Goal: Information Seeking & Learning: Learn about a topic

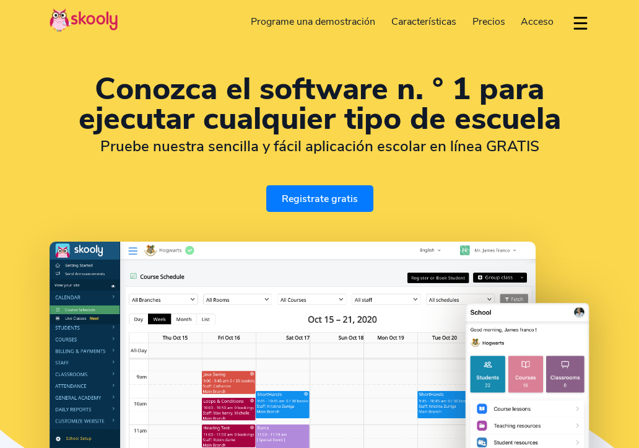
select select "es"
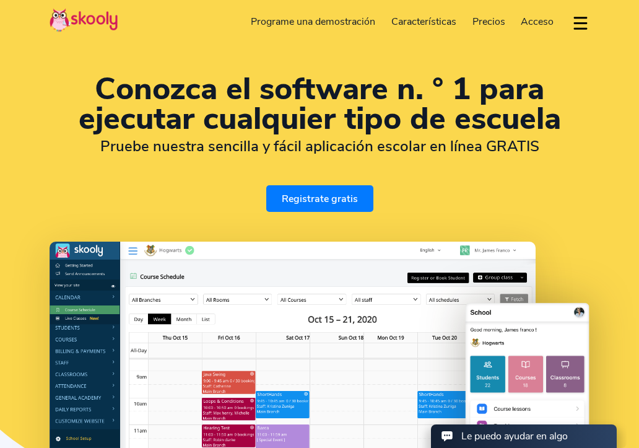
select select "34"
select select "[GEOGRAPHIC_DATA]"
select select "Europe/[GEOGRAPHIC_DATA]"
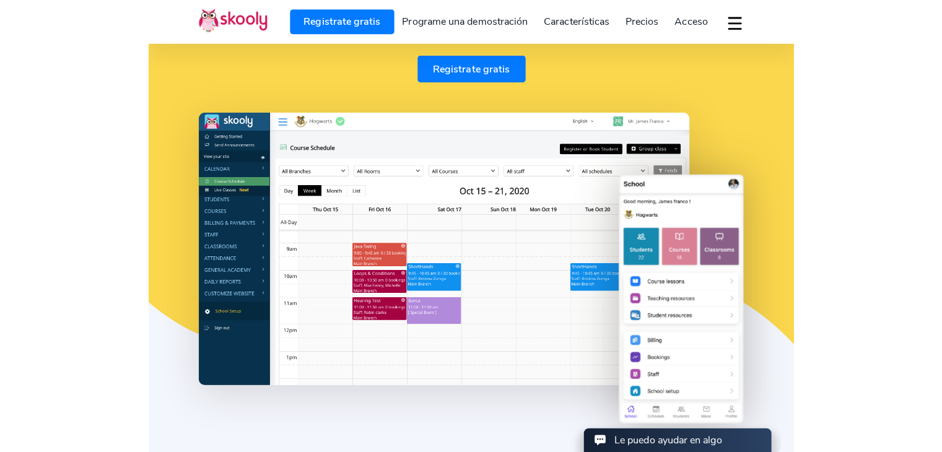
scroll to position [131, 0]
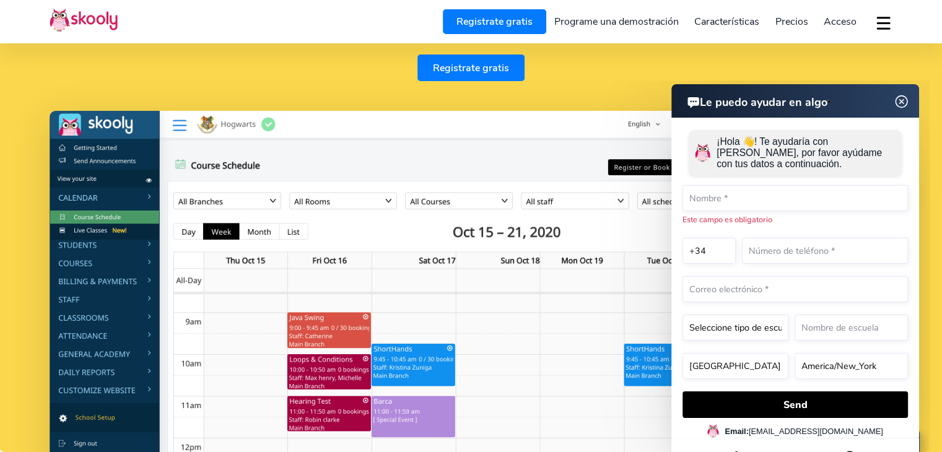
click at [639, 101] on img at bounding box center [902, 101] width 24 height 15
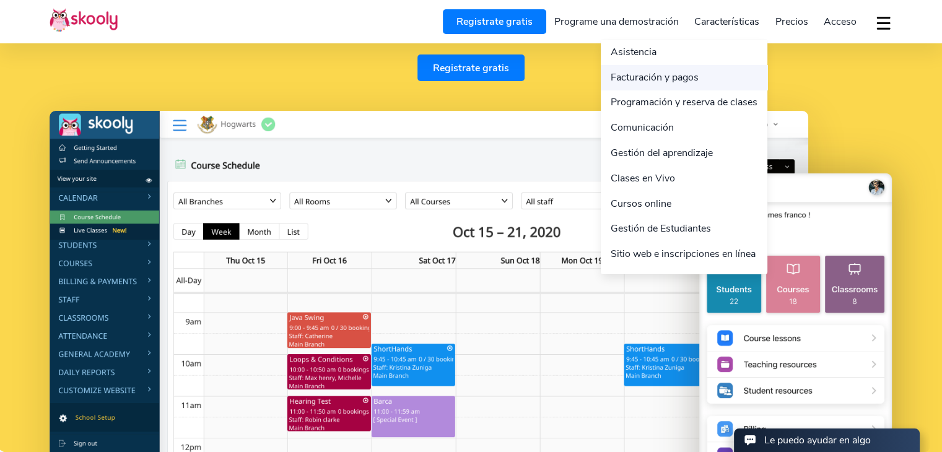
click at [639, 76] on link "Facturación y pagos" at bounding box center [684, 77] width 167 height 25
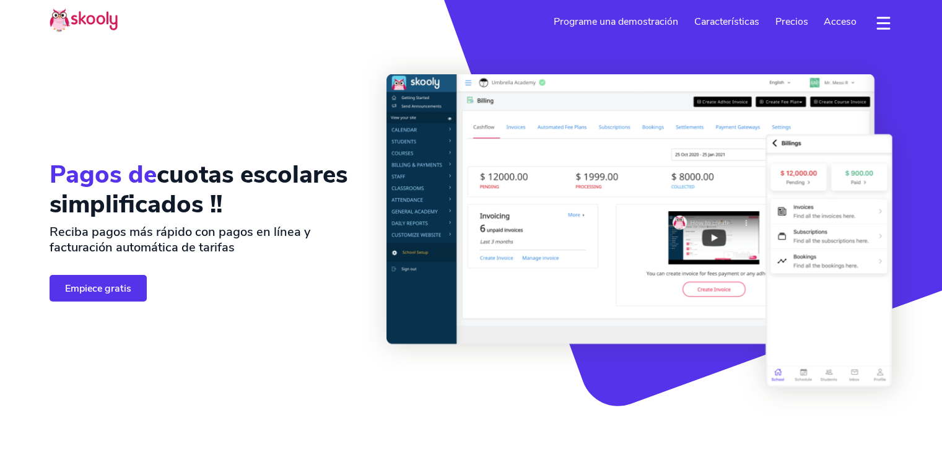
select select "es"
select select "34"
select select "[GEOGRAPHIC_DATA]"
select select "Europe/[GEOGRAPHIC_DATA]"
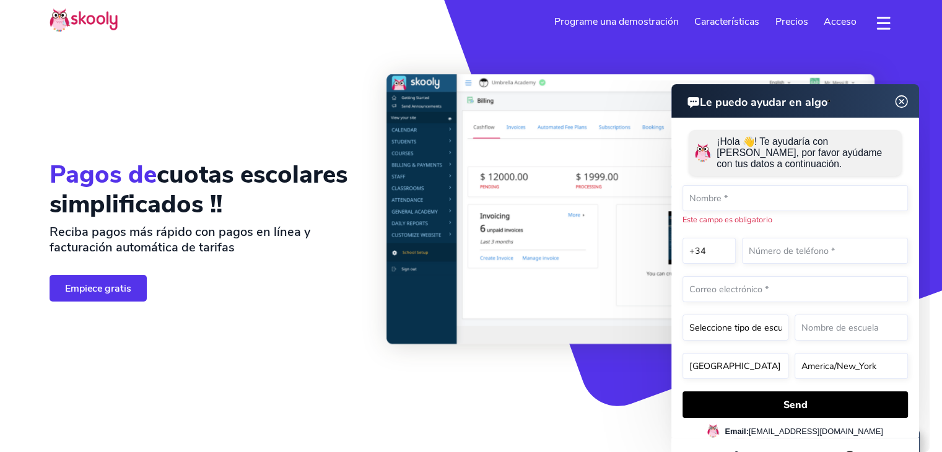
click at [905, 101] on img at bounding box center [902, 101] width 24 height 15
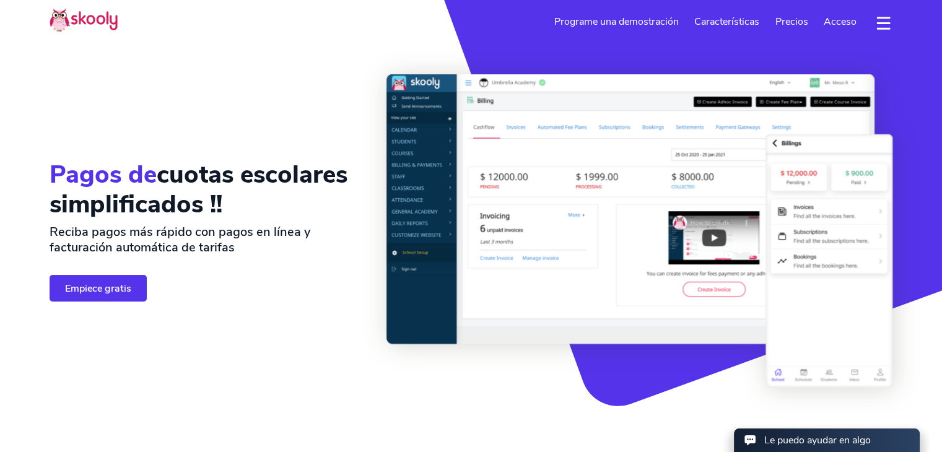
click at [795, 22] on span "Precios" at bounding box center [791, 22] width 33 height 14
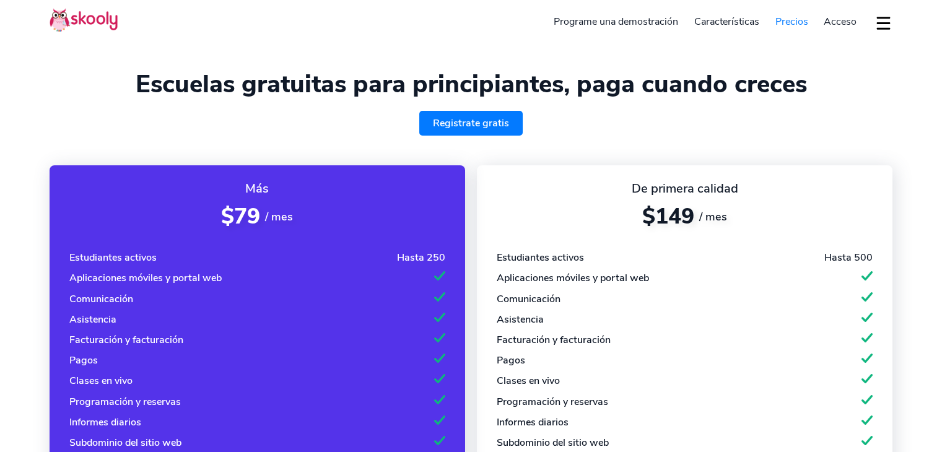
select select "es"
select select "34"
select select "[GEOGRAPHIC_DATA]"
select select "Europe/[GEOGRAPHIC_DATA]"
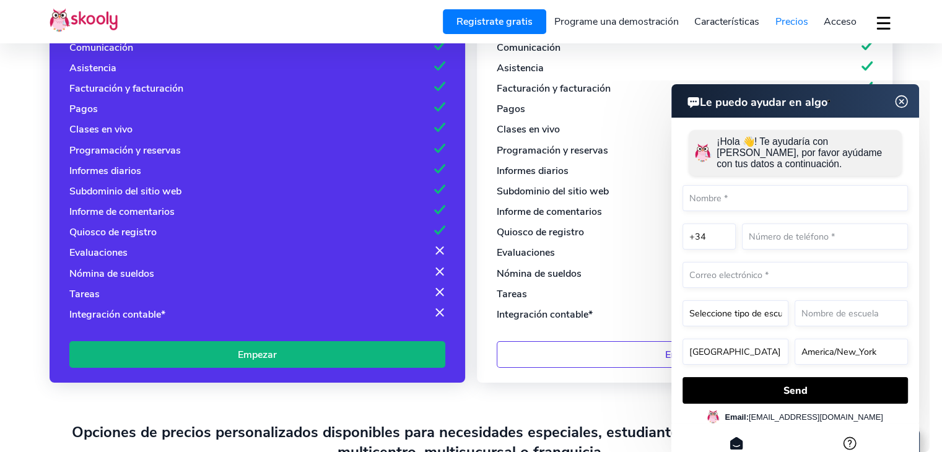
scroll to position [193, 0]
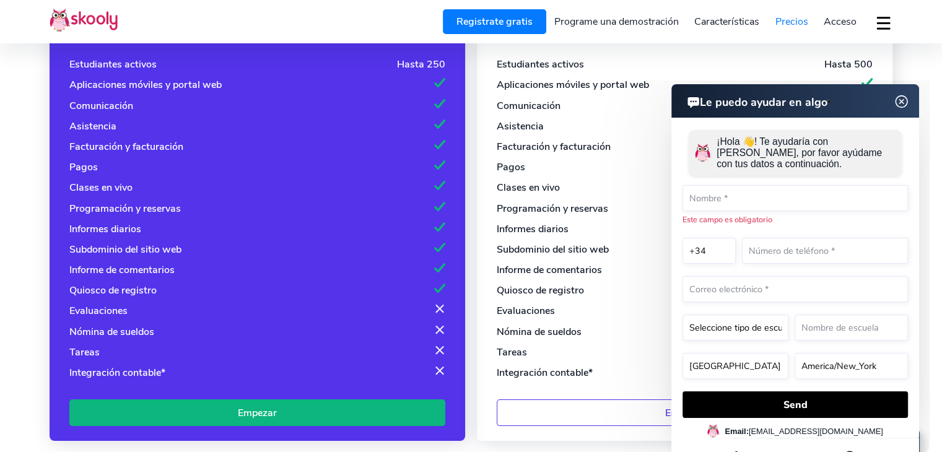
click at [898, 97] on img at bounding box center [902, 101] width 24 height 15
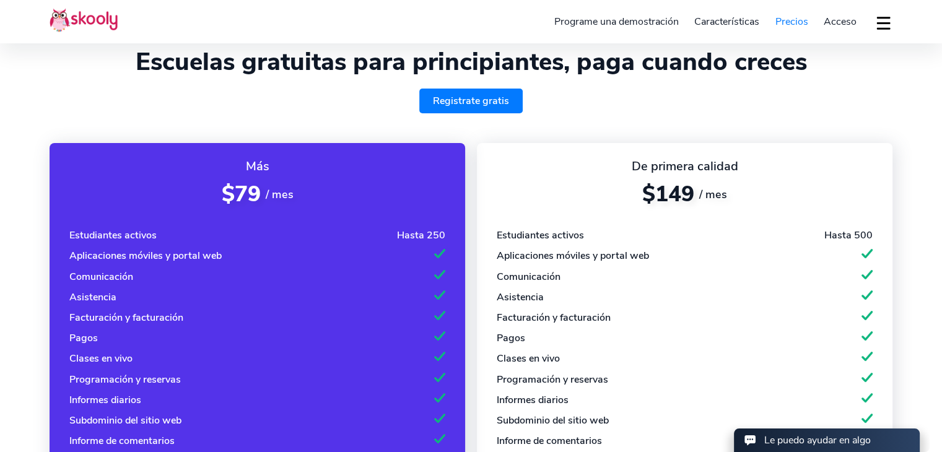
scroll to position [0, 0]
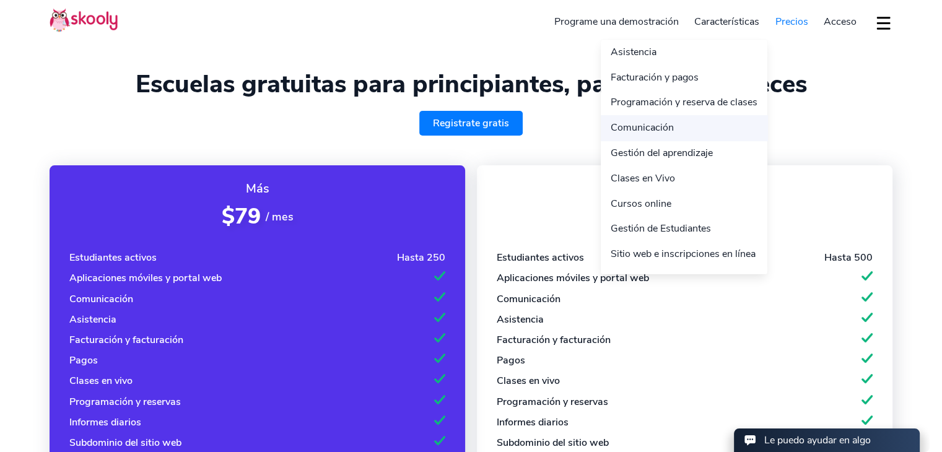
click at [639, 131] on link "Comunicación" at bounding box center [684, 127] width 167 height 25
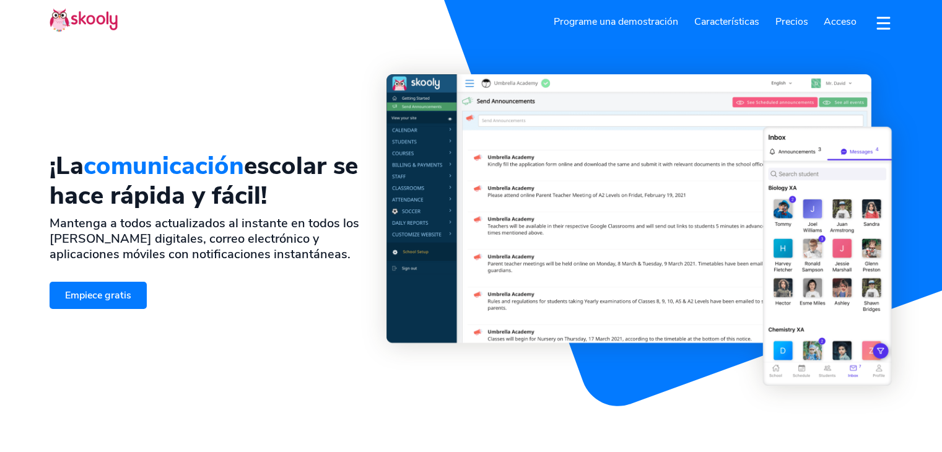
select select "es"
select select "34"
select select "[GEOGRAPHIC_DATA]"
select select "Europe/[GEOGRAPHIC_DATA]"
